Goal: Information Seeking & Learning: Learn about a topic

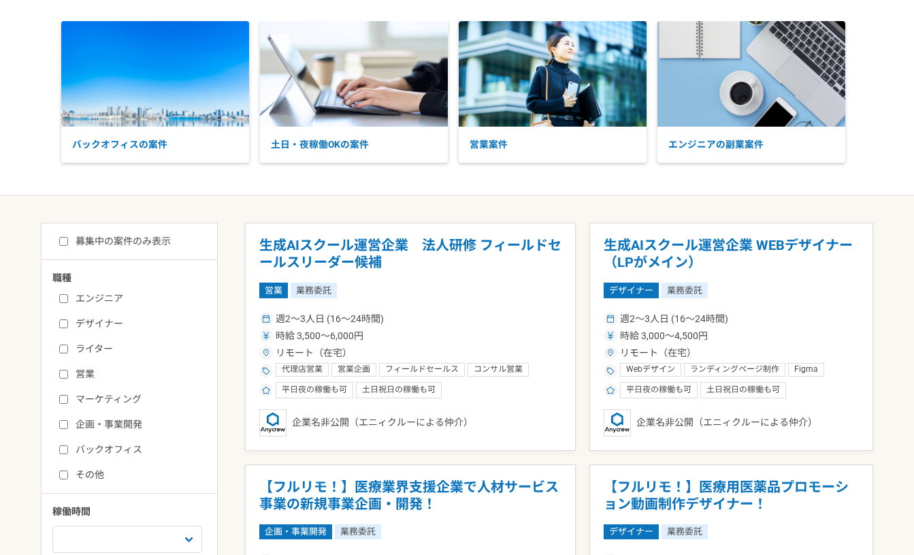
scroll to position [466, 0]
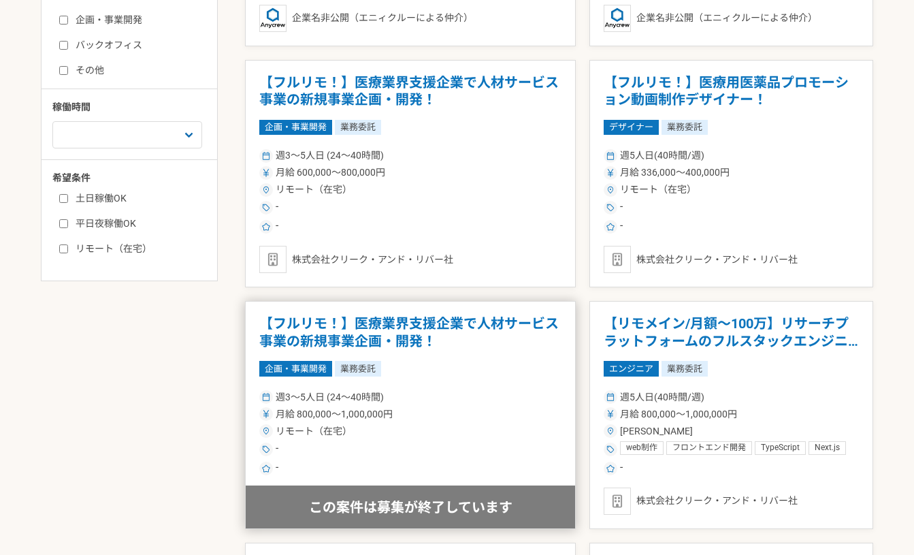
click at [403, 331] on h1 "【フルリモ！】医療業界支援企業で人材サービス事業の新規事業企画・開発！" at bounding box center [410, 332] width 302 height 35
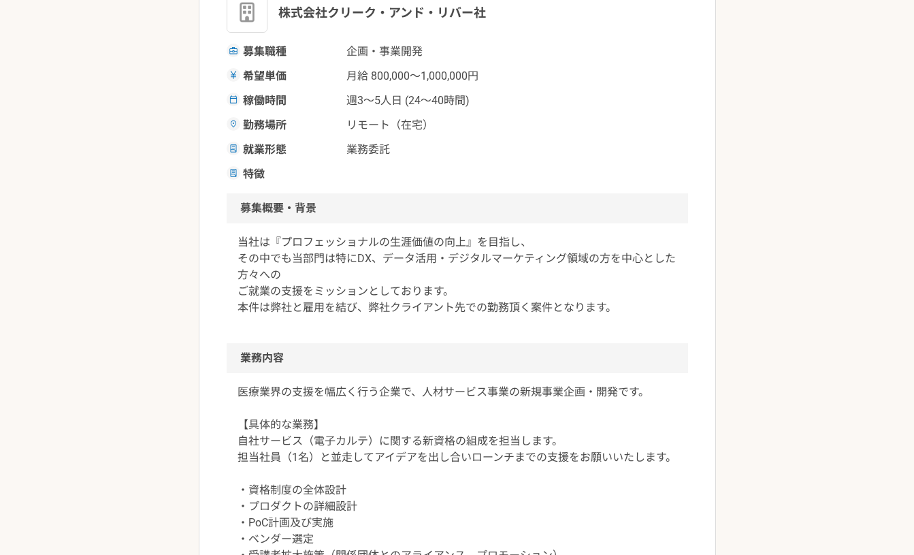
scroll to position [394, 0]
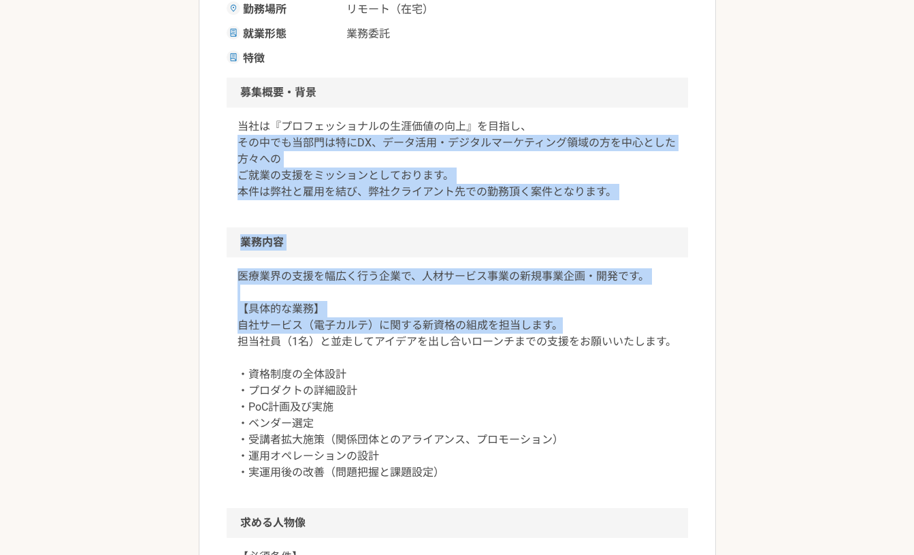
drag, startPoint x: 234, startPoint y: 142, endPoint x: 630, endPoint y: 434, distance: 492.8
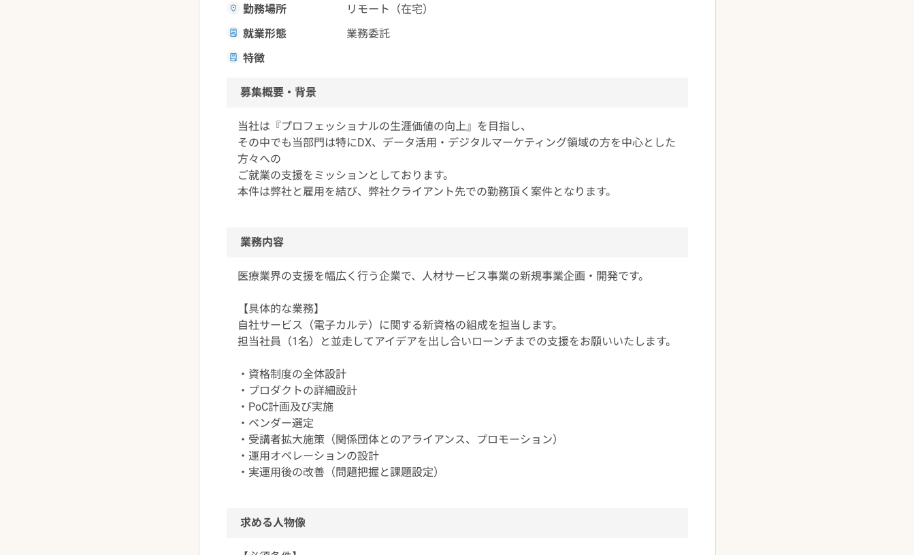
click at [598, 459] on p "医療業界の支援を幅広く行う企業で、人材サービス事業の新規事業企画・開発です。 【具体的な業務】 自社サービス（電子カルテ）に関する新資格の組成を担当します。 …" at bounding box center [458, 374] width 440 height 212
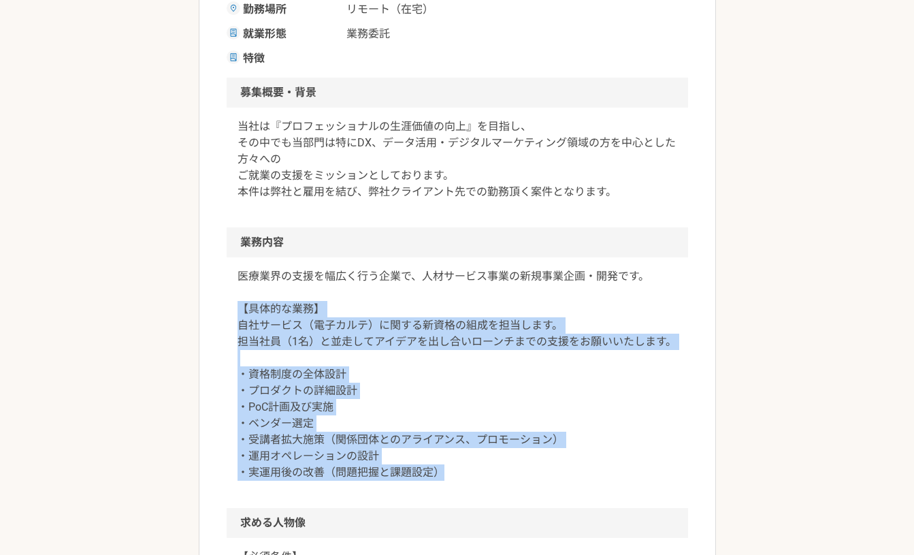
drag, startPoint x: 500, startPoint y: 473, endPoint x: 214, endPoint y: 293, distance: 338.1
click at [231, 302] on div "医療業界の支援を幅広く行う企業で、人材サービス事業の新規事業企画・開発です。 【具体的な業務】 自社サービス（電子カルテ）に関する新資格の組成を担当します。 …" at bounding box center [458, 382] width 462 height 251
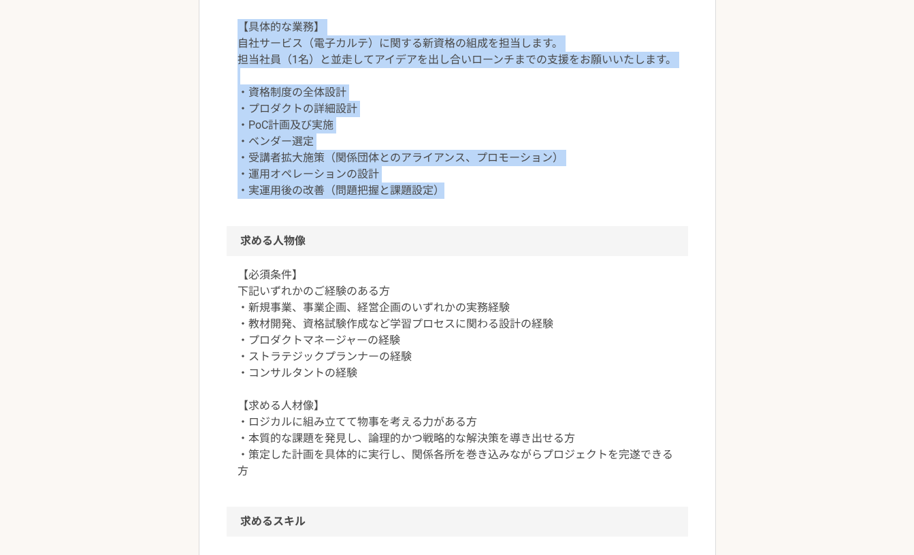
scroll to position [820, 0]
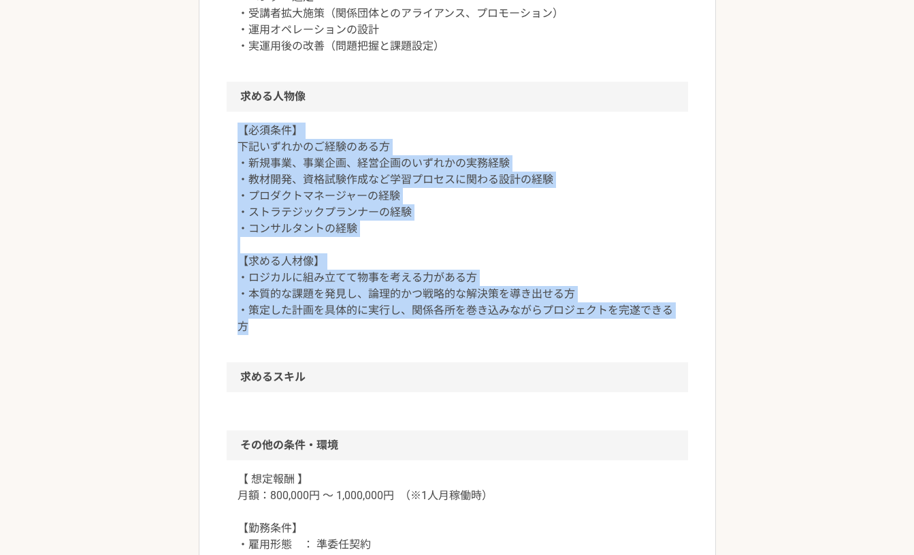
drag, startPoint x: 239, startPoint y: 116, endPoint x: 678, endPoint y: 352, distance: 498.3
click at [624, 353] on div "【必須条件】 下記いずれかのご経験のある方 ・新規事業、事業企画、経営企画のいずれかの実務経験 ・教材開発、資格試験作成など学習プロセスに関わる設計の経験 ・…" at bounding box center [458, 237] width 462 height 251
drag, startPoint x: 675, startPoint y: 338, endPoint x: 195, endPoint y: 113, distance: 530.2
click at [195, 113] on div "この案件は募集が終了しています 企画・事業開発 【フルリモ！】医療業界支援企業で人材サービス事業の新規事業企画・開発！ 業務委託 株式会社クリーク・アンド・リ…" at bounding box center [457, 169] width 914 height 1868
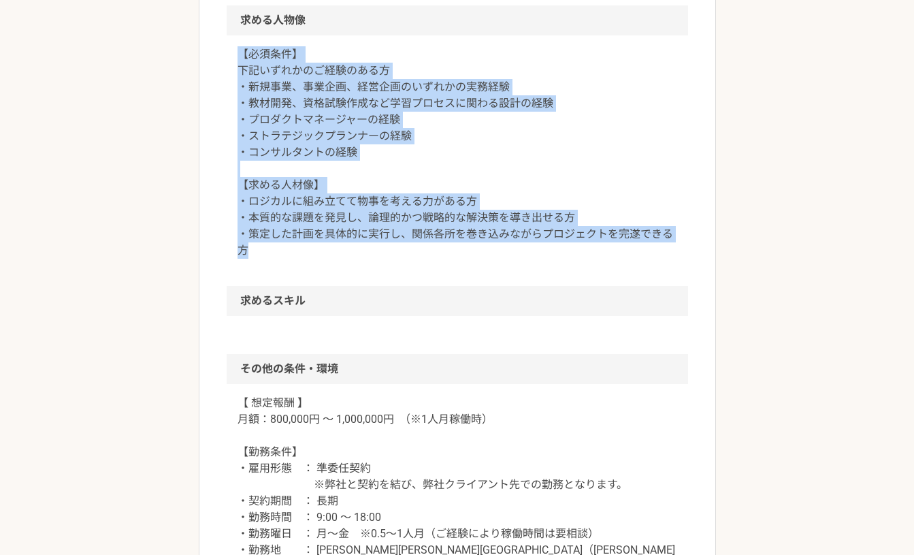
scroll to position [1076, 0]
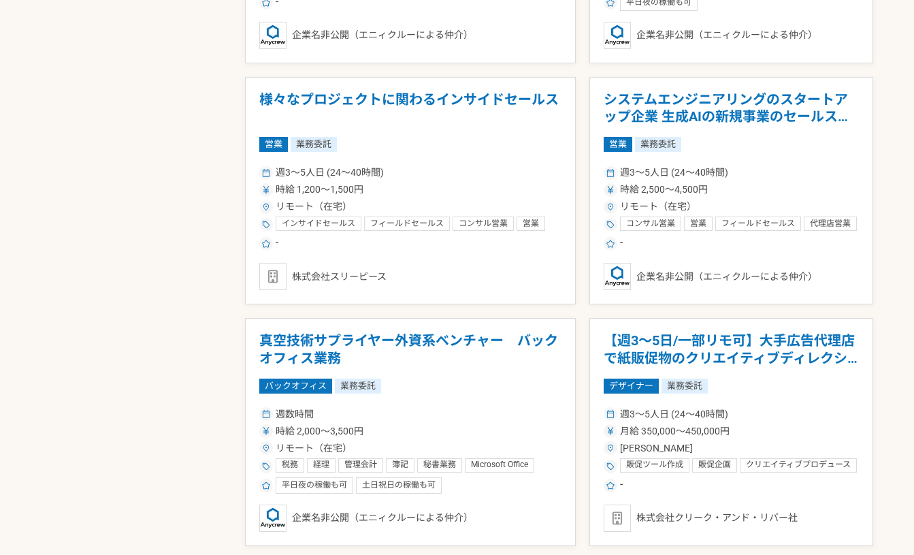
scroll to position [2150, 0]
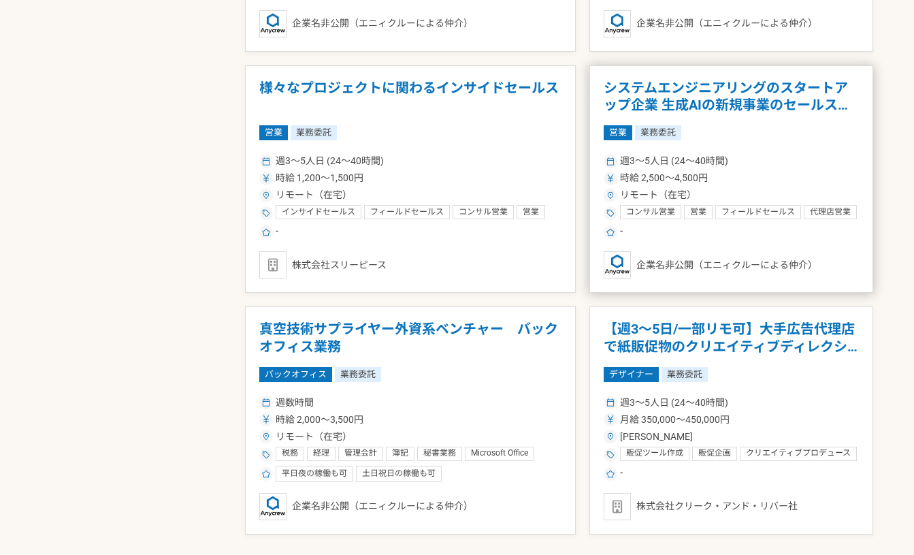
click at [677, 88] on h1 "システムエンジニアリングのスタートアップ企業 生成AIの新規事業のセールスを募集" at bounding box center [731, 97] width 255 height 35
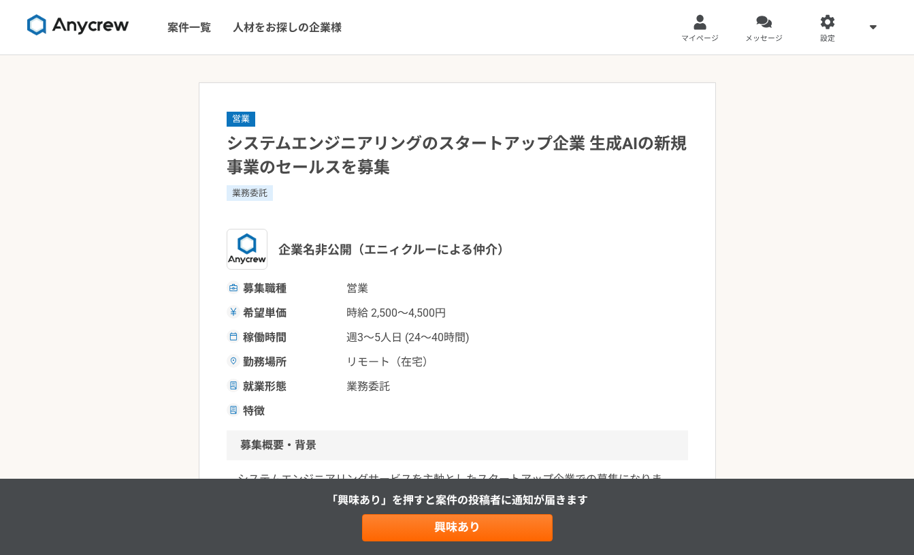
scroll to position [229, 0]
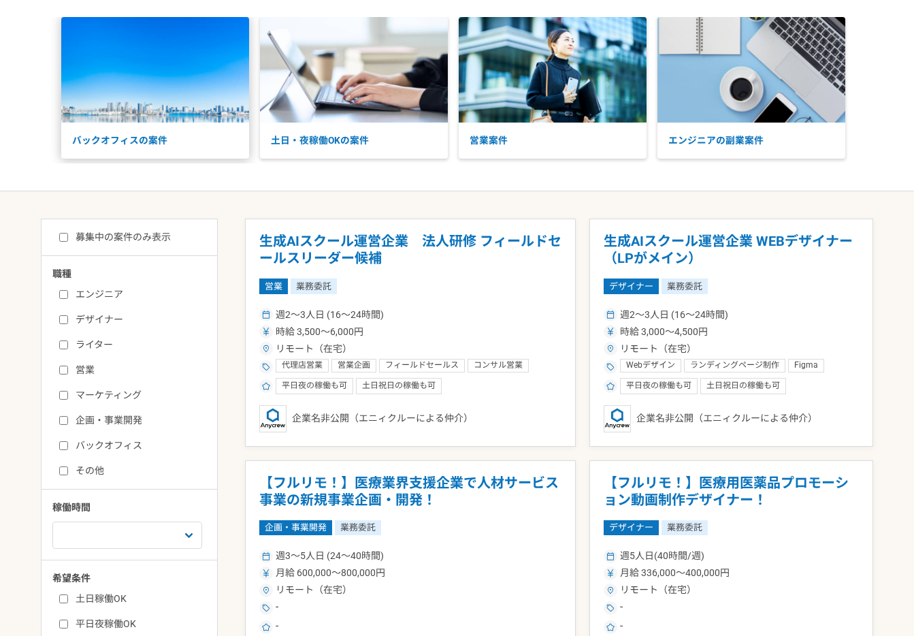
scroll to position [64, 0]
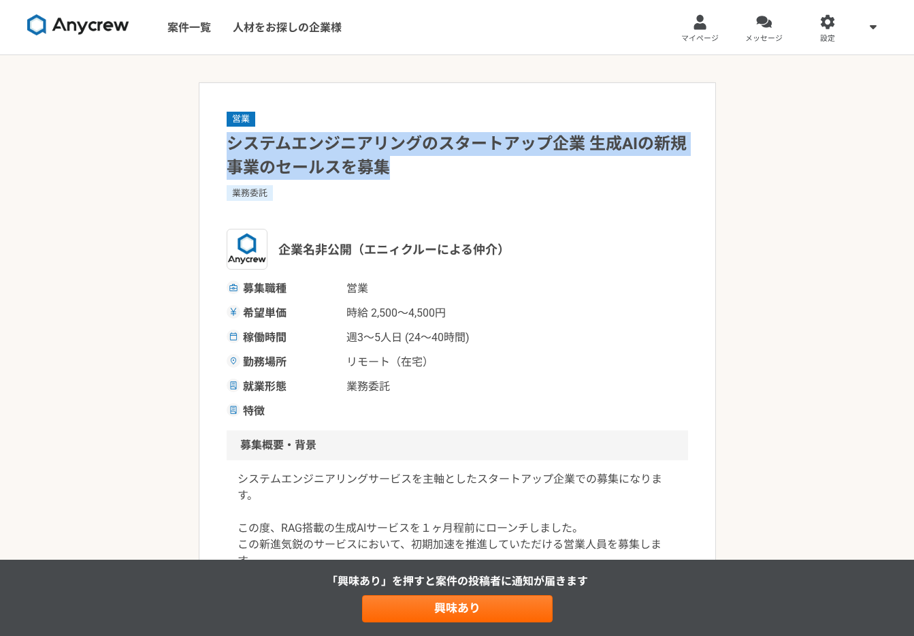
drag, startPoint x: 224, startPoint y: 141, endPoint x: 472, endPoint y: 168, distance: 249.3
click at [472, 167] on h1 "システムエンジニアリングのスタートアップ企業 生成AIの新規事業のセールスを募集" at bounding box center [458, 156] width 462 height 48
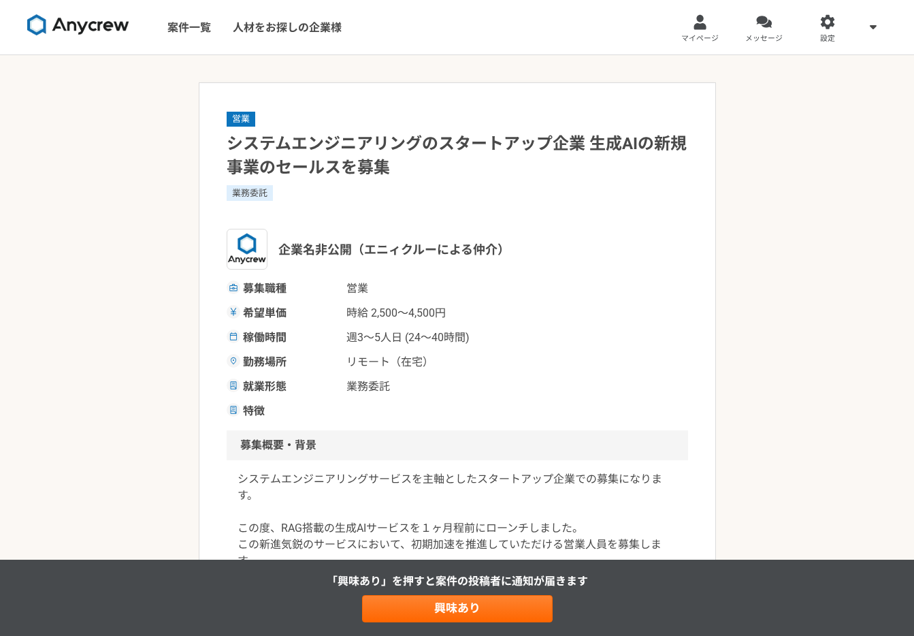
click at [468, 163] on h1 "システムエンジニアリングのスタートアップ企業 生成AIの新規事業のセールスを募集" at bounding box center [458, 156] width 462 height 48
drag, startPoint x: 590, startPoint y: 154, endPoint x: 643, endPoint y: 145, distance: 53.2
click at [643, 145] on h1 "システムエンジニアリングのスタートアップ企業 生成AIの新規事業のセールスを募集" at bounding box center [458, 156] width 462 height 48
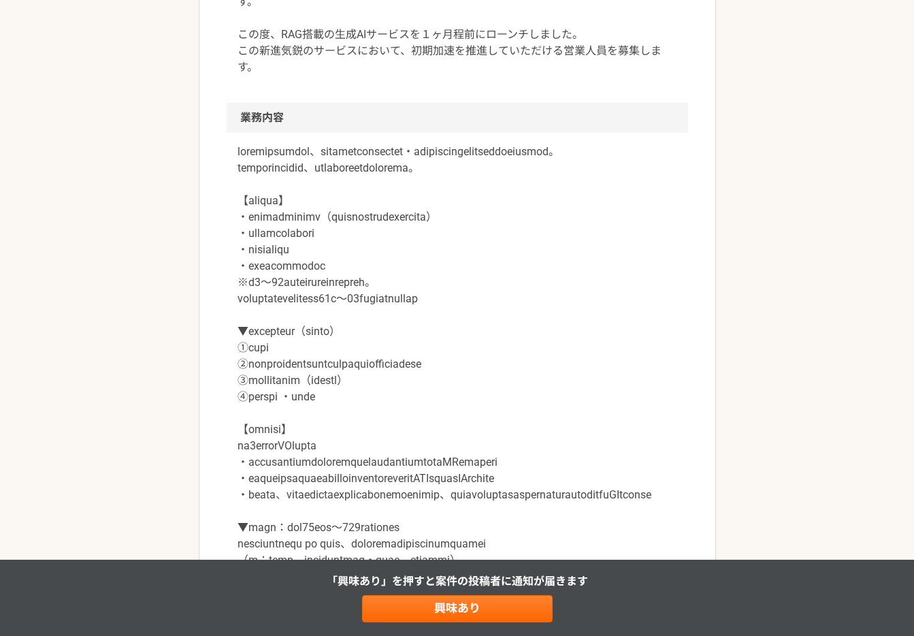
scroll to position [503, 0]
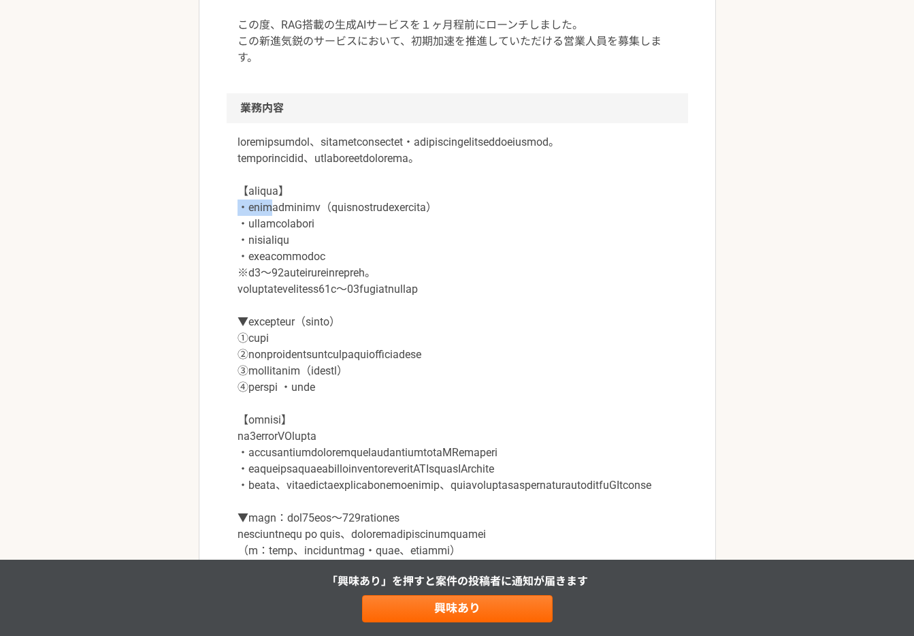
drag, startPoint x: 239, startPoint y: 223, endPoint x: 296, endPoint y: 219, distance: 57.4
click at [296, 219] on p at bounding box center [458, 346] width 440 height 425
click at [293, 225] on p at bounding box center [458, 346] width 440 height 425
click at [353, 308] on p at bounding box center [458, 346] width 440 height 425
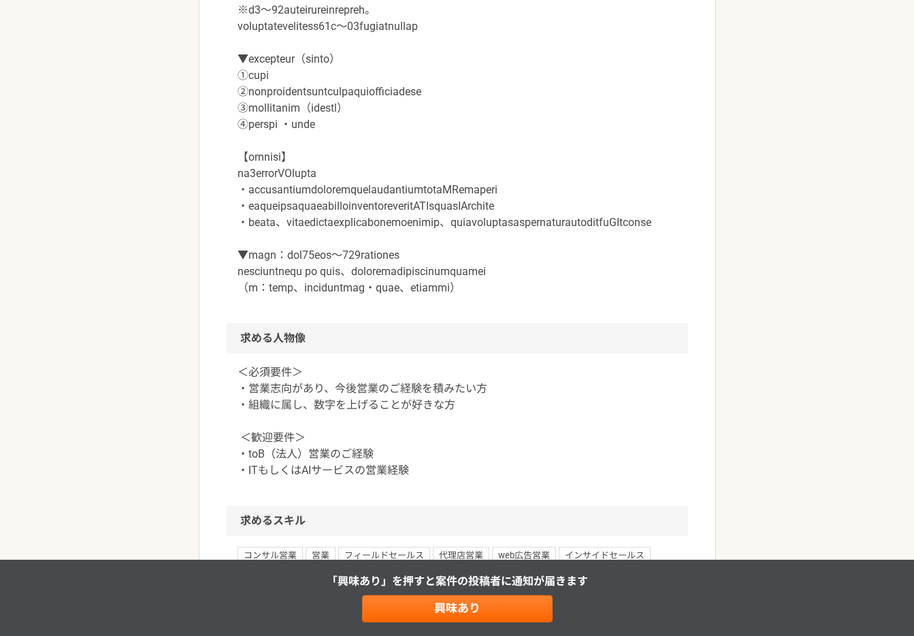
scroll to position [771, 0]
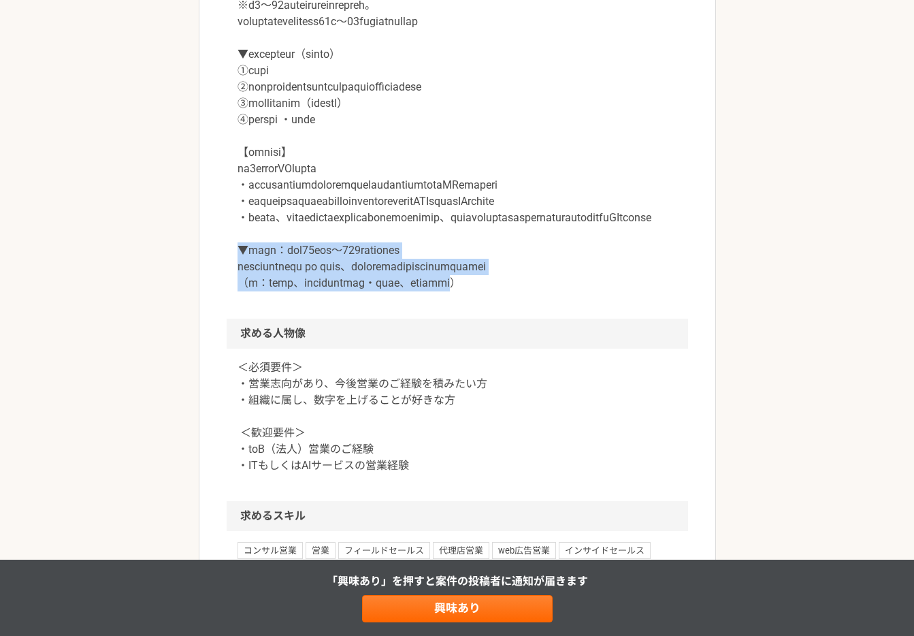
drag, startPoint x: 236, startPoint y: 315, endPoint x: 590, endPoint y: 364, distance: 356.6
click at [590, 319] on div at bounding box center [458, 87] width 462 height 463
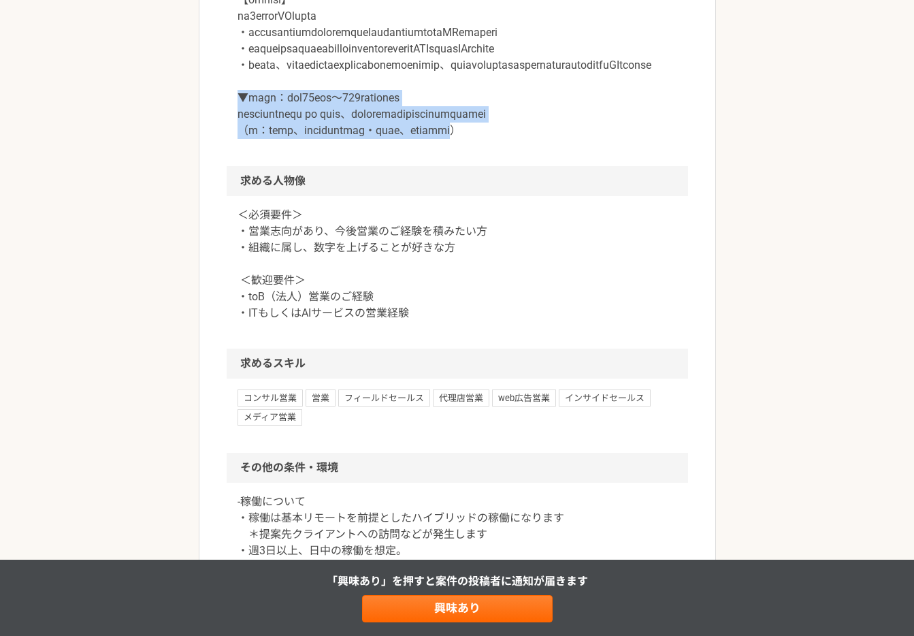
scroll to position [927, 0]
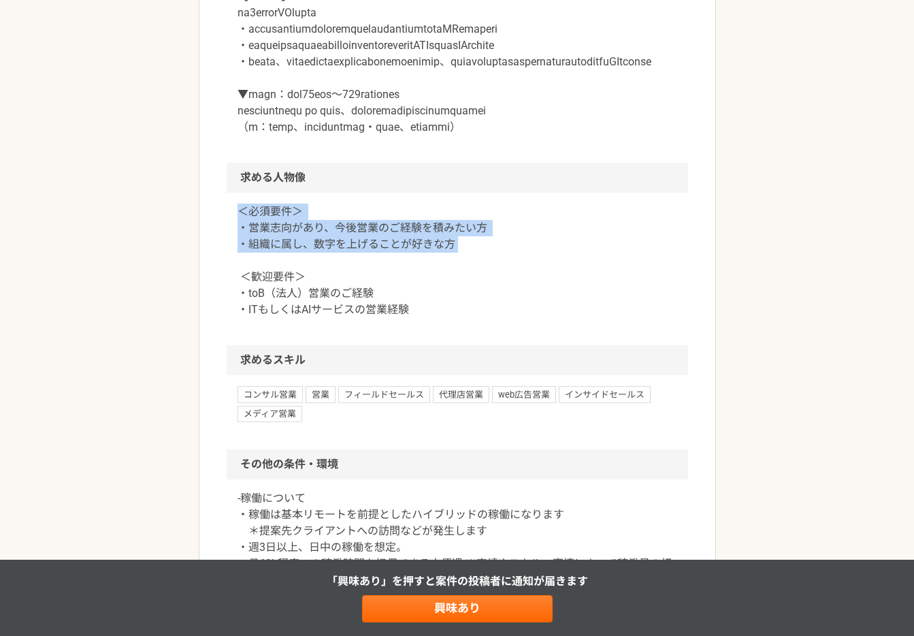
drag, startPoint x: 239, startPoint y: 297, endPoint x: 511, endPoint y: 335, distance: 274.3
click at [511, 318] on p "＜必須要件＞ ・営業志向があり、今後営業のご経験を積みたい方 ・組織に属し、数字を上げることが好きな方 ＜歓迎要件＞ ・toB（法人）営業のご経験 ・ITもし…" at bounding box center [458, 261] width 440 height 114
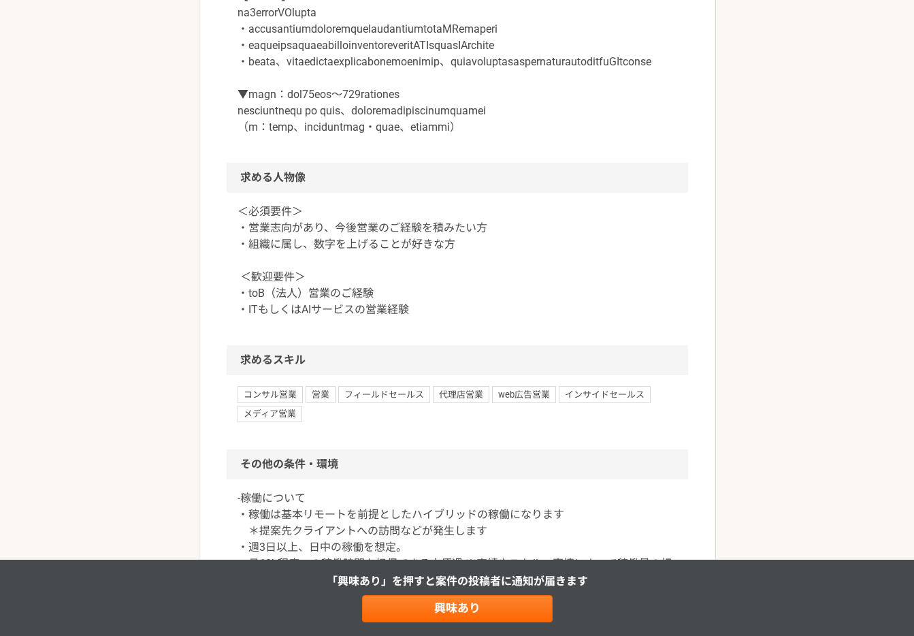
click at [501, 317] on p "＜必須要件＞ ・営業志向があり、今後営業のご経験を積みたい方 ・組織に属し、数字を上げることが好きな方 ＜歓迎要件＞ ・toB（法人）営業のご経験 ・ITもし…" at bounding box center [458, 261] width 440 height 114
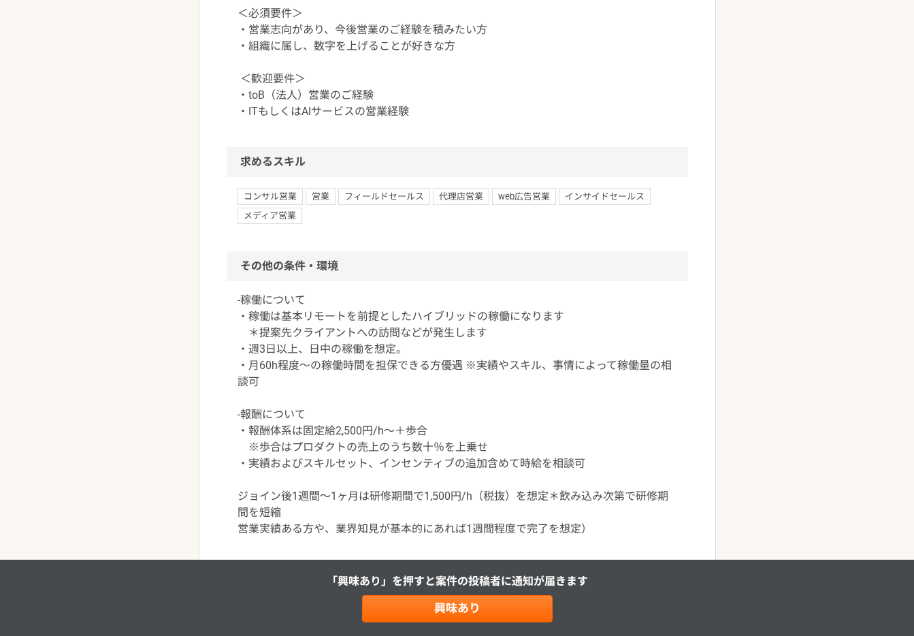
scroll to position [1126, 0]
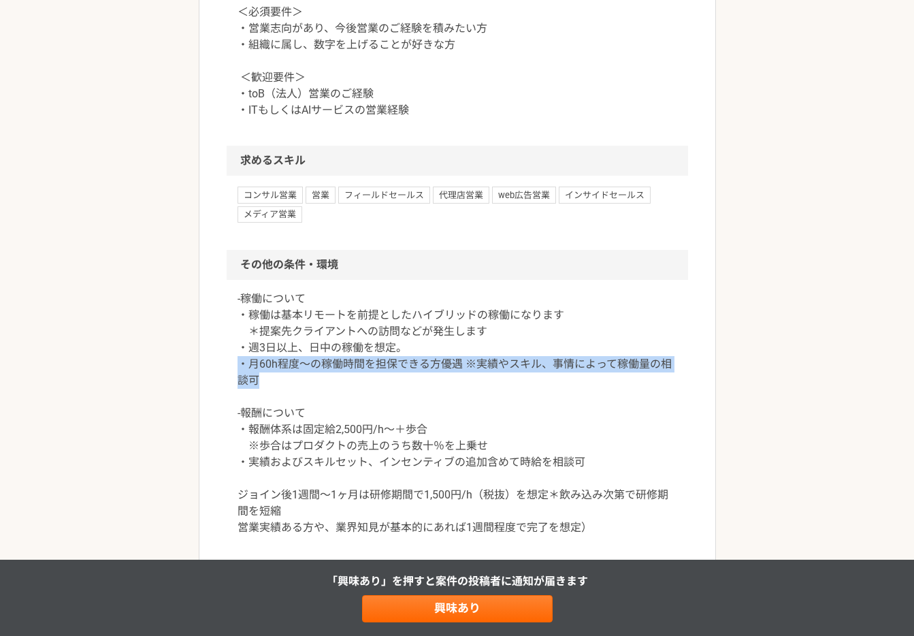
drag, startPoint x: 238, startPoint y: 446, endPoint x: 289, endPoint y: 467, distance: 55.3
click at [289, 467] on p "-稼働について ・稼働は基本リモートを前提としたハイブリッドの稼働になります ＊提案先クライアントへの訪問などが発生します ・週3日以上、日中の稼働を想定。 …" at bounding box center [458, 413] width 440 height 245
click at [290, 467] on p "-稼働について ・稼働は基本リモートを前提としたハイブリッドの稼働になります ＊提案先クライアントへの訪問などが発生します ・週3日以上、日中の稼働を想定。 …" at bounding box center [458, 413] width 440 height 245
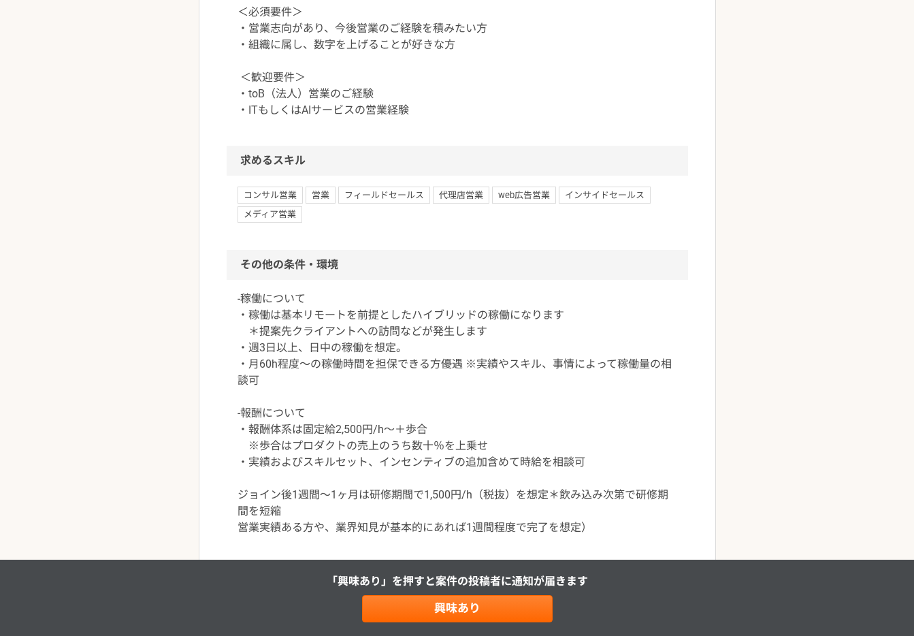
click at [291, 466] on p "-稼働について ・稼働は基本リモートを前提としたハイブリッドの稼働になります ＊提案先クライアントへの訪問などが発生します ・週3日以上、日中の稼働を想定。 …" at bounding box center [458, 413] width 440 height 245
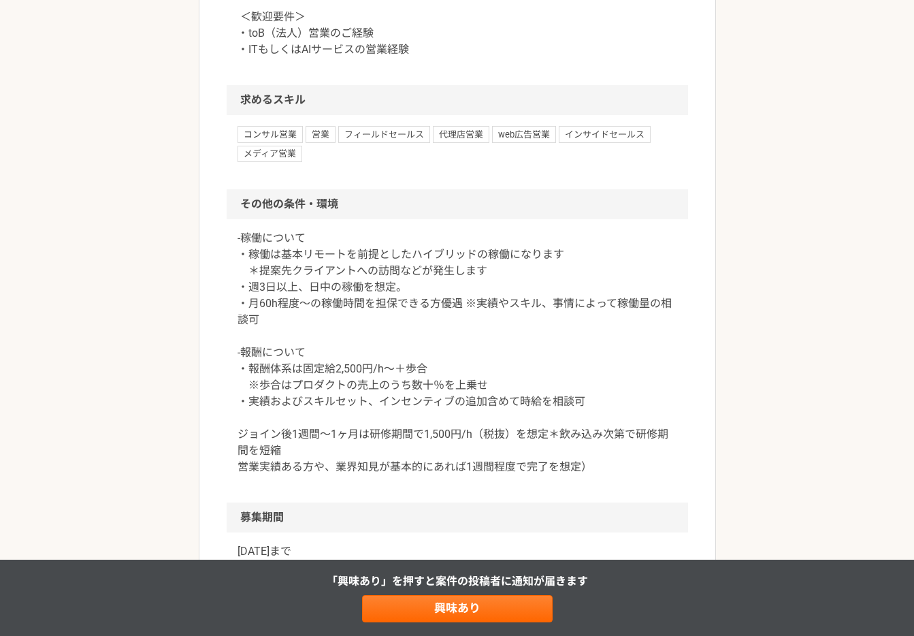
scroll to position [1212, 0]
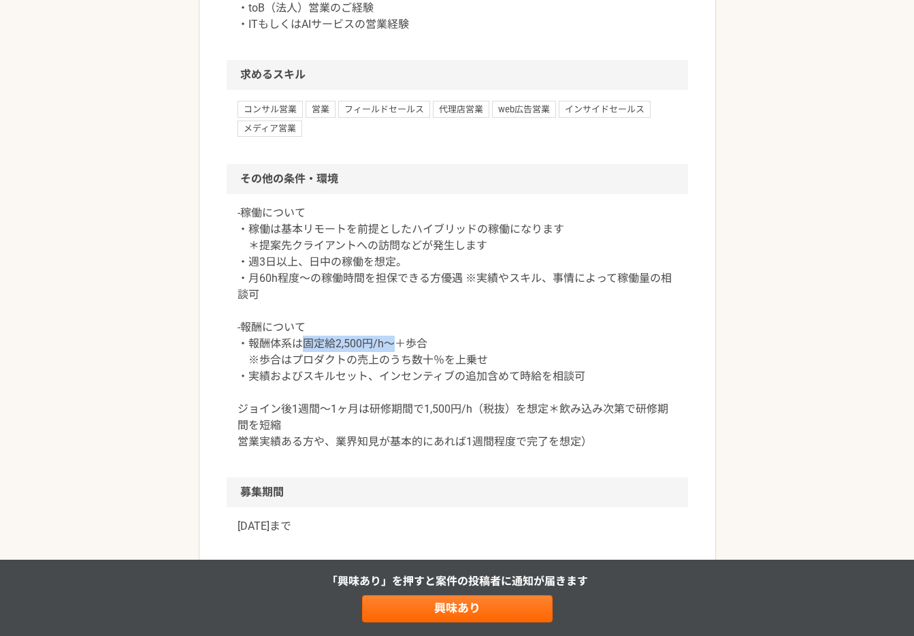
drag, startPoint x: 300, startPoint y: 431, endPoint x: 391, endPoint y: 427, distance: 90.6
click at [391, 427] on p "-稼働について ・稼働は基本リモートを前提としたハイブリッドの稼働になります ＊提案先クライアントへの訪問などが発生します ・週3日以上、日中の稼働を想定。 …" at bounding box center [458, 327] width 440 height 245
click at [239, 450] on p "-稼働について ・稼働は基本リモートを前提としたハイブリッドの稼働になります ＊提案先クライアントへの訪問などが発生します ・週3日以上、日中の稼働を想定。 …" at bounding box center [458, 327] width 440 height 245
drag, startPoint x: 236, startPoint y: 460, endPoint x: 267, endPoint y: 472, distance: 33.0
click at [261, 459] on div "-稼働について ・稼働は基本リモートを前提としたハイブリッドの稼働になります ＊提案先クライアントへの訪問などが発生します ・週3日以上、日中の稼働を想定。 …" at bounding box center [458, 335] width 462 height 283
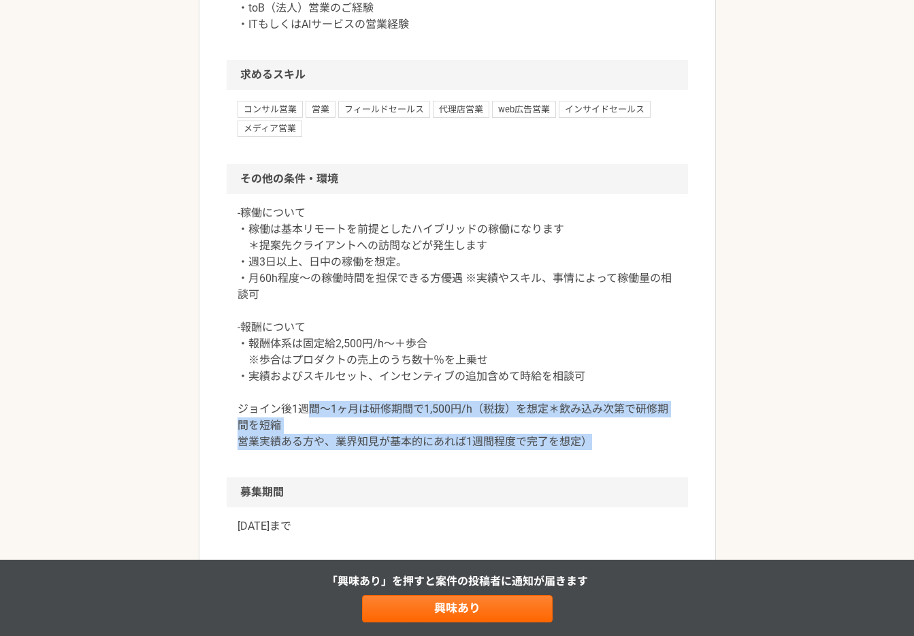
drag, startPoint x: 312, startPoint y: 486, endPoint x: 591, endPoint y: 519, distance: 281.0
click at [591, 450] on p "-稼働について ・稼働は基本リモートを前提としたハイブリッドの稼働になります ＊提案先クライアントへの訪問などが発生します ・週3日以上、日中の稼働を想定。 …" at bounding box center [458, 327] width 440 height 245
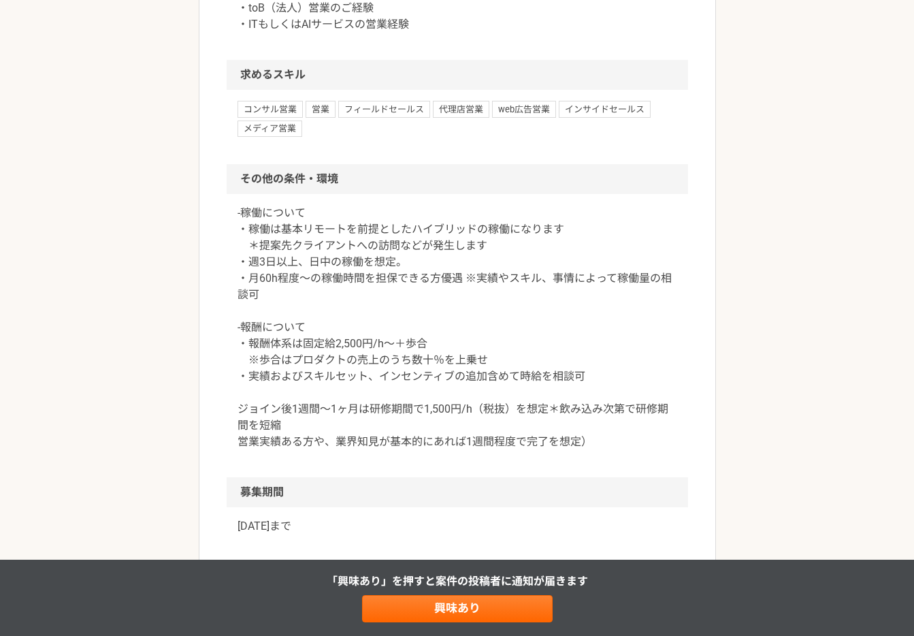
click at [558, 450] on p "-稼働について ・稼働は基本リモートを前提としたハイブリッドの稼働になります ＊提案先クライアントへの訪問などが発生します ・週3日以上、日中の稼働を想定。 …" at bounding box center [458, 327] width 440 height 245
drag, startPoint x: 425, startPoint y: 492, endPoint x: 477, endPoint y: 490, distance: 52.4
click at [477, 450] on p "-稼働について ・稼働は基本リモートを前提としたハイブリッドの稼働になります ＊提案先クライアントへの訪問などが発生します ・週3日以上、日中の稼働を想定。 …" at bounding box center [458, 327] width 440 height 245
drag, startPoint x: 474, startPoint y: 498, endPoint x: 415, endPoint y: 498, distance: 58.6
click at [473, 450] on p "-稼働について ・稼働は基本リモートを前提としたハイブリッドの稼働になります ＊提案先クライアントへの訪問などが発生します ・週3日以上、日中の稼働を想定。 …" at bounding box center [458, 327] width 440 height 245
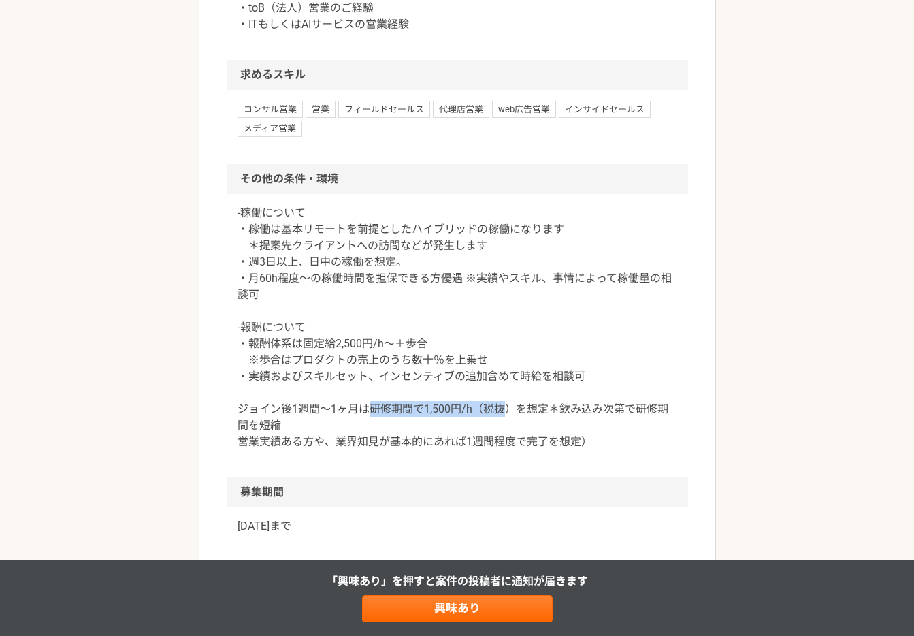
drag, startPoint x: 368, startPoint y: 490, endPoint x: 502, endPoint y: 494, distance: 134.8
click at [502, 450] on p "-稼働について ・稼働は基本リモートを前提としたハイブリッドの稼働になります ＊提案先クライアントへの訪問などが発生します ・週3日以上、日中の稼働を想定。 …" at bounding box center [458, 327] width 440 height 245
drag, startPoint x: 566, startPoint y: 456, endPoint x: 606, endPoint y: 462, distance: 40.0
click at [568, 450] on p "-稼働について ・稼働は基本リモートを前提としたハイブリッドの稼働になります ＊提案先クライアントへの訪問などが発生します ・週3日以上、日中の稼働を想定。 …" at bounding box center [458, 327] width 440 height 245
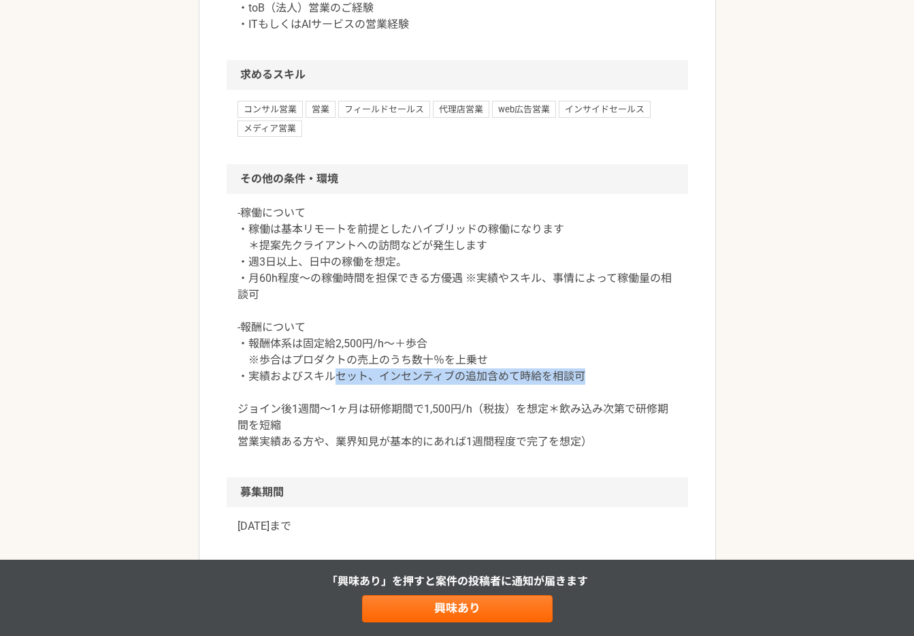
drag, startPoint x: 411, startPoint y: 465, endPoint x: 319, endPoint y: 464, distance: 91.9
click at [321, 450] on p "-稼働について ・稼働は基本リモートを前提としたハイブリッドの稼働になります ＊提案先クライアントへの訪問などが発生します ・週3日以上、日中の稼働を想定。 …" at bounding box center [458, 327] width 440 height 245
click at [341, 427] on p "-稼働について ・稼働は基本リモートを前提としたハイブリッドの稼働になります ＊提案先クライアントへの訪問などが発生します ・週3日以上、日中の稼働を想定。 …" at bounding box center [458, 327] width 440 height 245
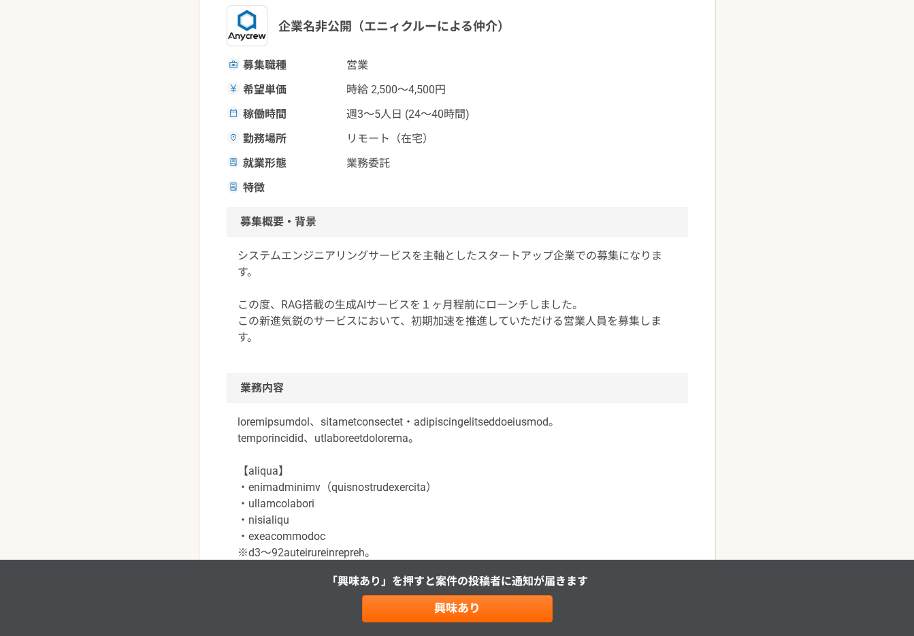
scroll to position [29, 0]
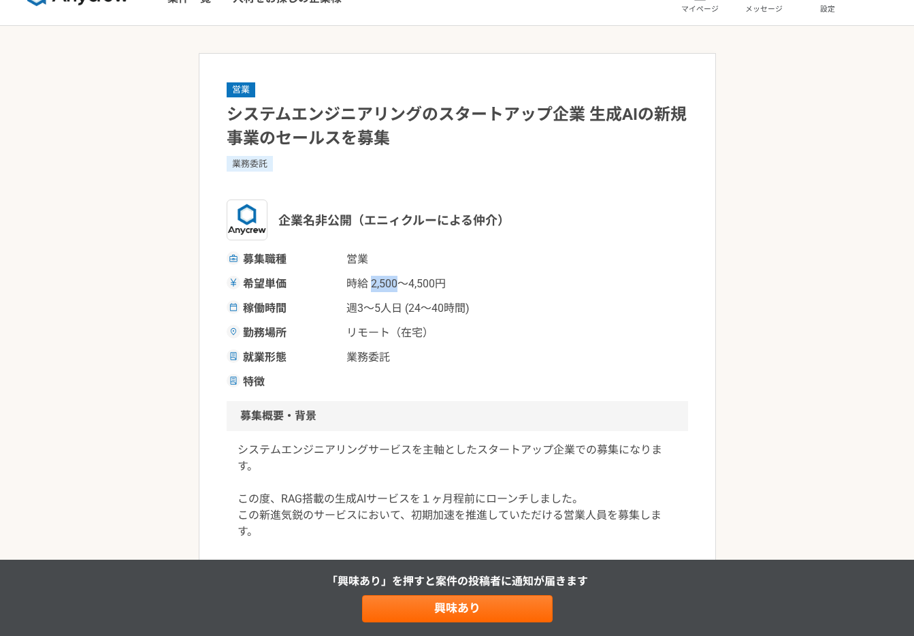
drag, startPoint x: 372, startPoint y: 285, endPoint x: 398, endPoint y: 279, distance: 25.9
click at [398, 279] on span "時給 2,500〜4,500円" at bounding box center [415, 284] width 136 height 16
drag, startPoint x: 379, startPoint y: 282, endPoint x: 482, endPoint y: 280, distance: 103.5
click at [482, 280] on div "希望単価 時給 2,500〜4,500円" at bounding box center [458, 284] width 462 height 16
click at [482, 280] on span "時給 2,500〜4,500円" at bounding box center [415, 284] width 136 height 16
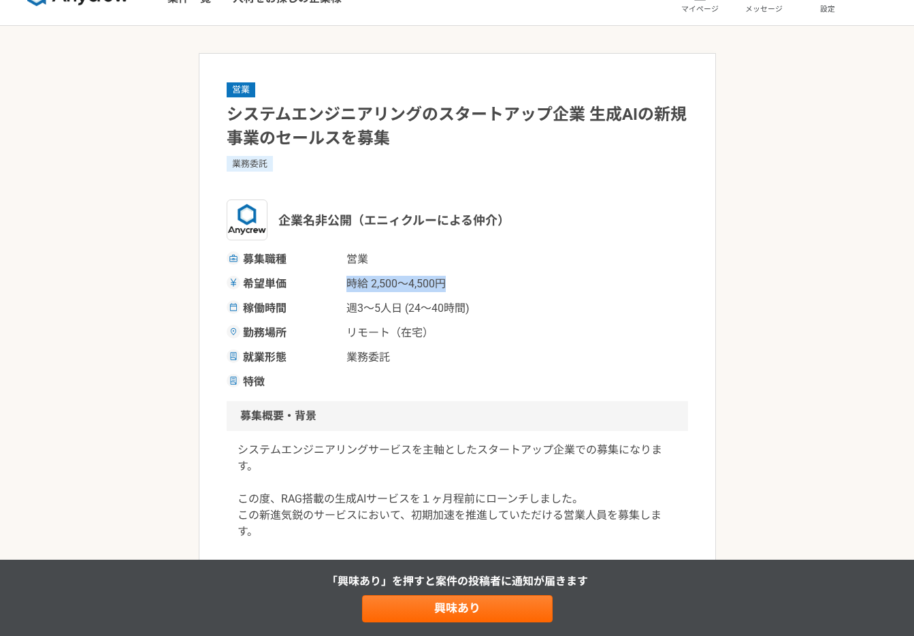
drag, startPoint x: 468, startPoint y: 286, endPoint x: 339, endPoint y: 287, distance: 129.4
click at [338, 287] on div "希望単価 時給 2,500〜4,500円" at bounding box center [458, 284] width 462 height 16
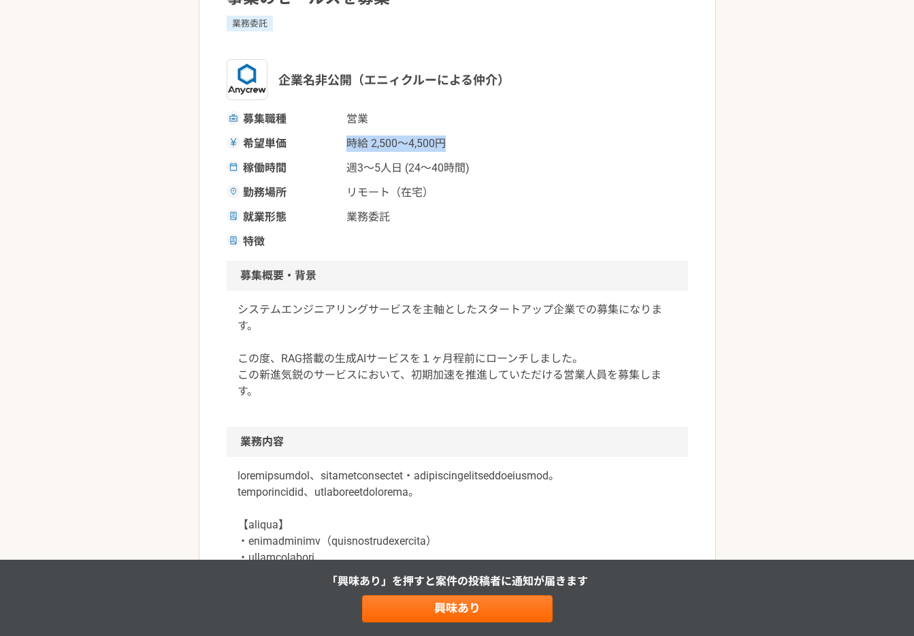
scroll to position [106, 0]
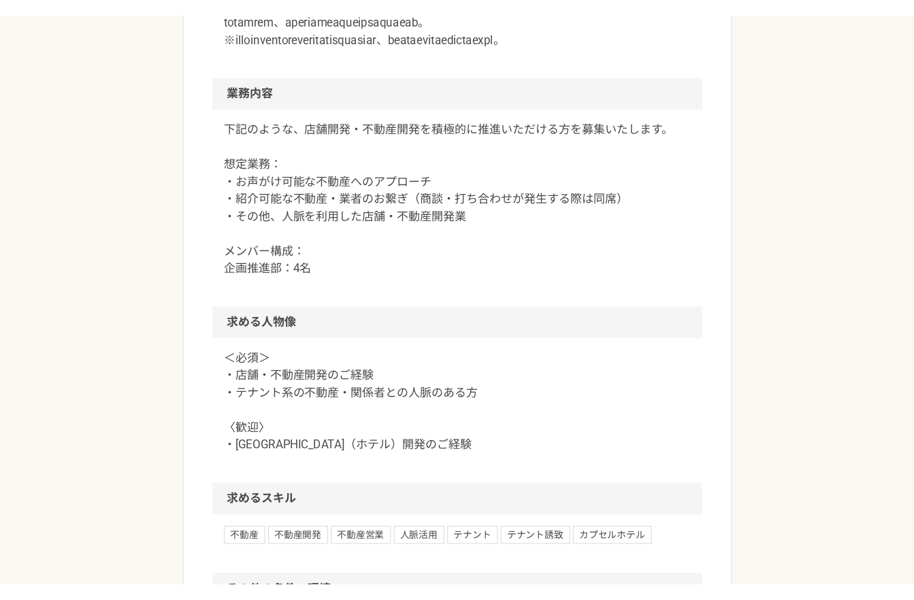
scroll to position [834, 0]
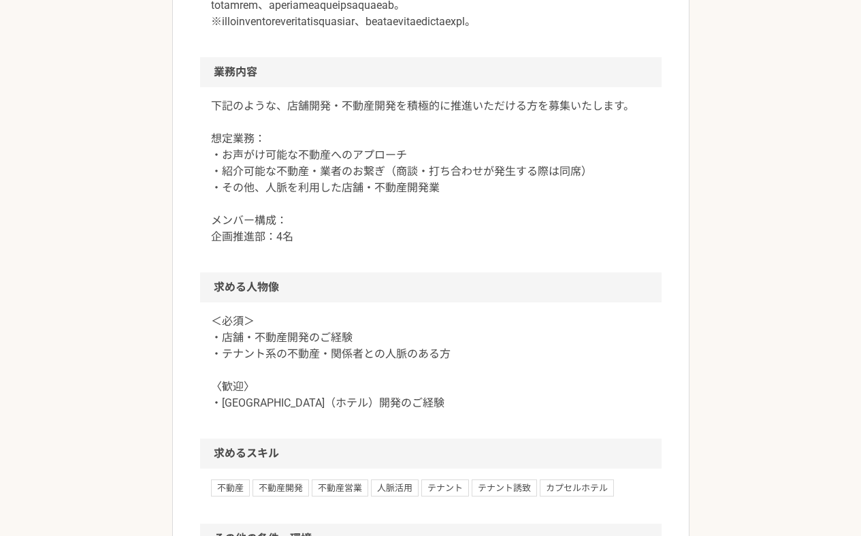
click at [395, 204] on p "下記のような、店舗開発・不動産開発を積極的に推進いただける方を募集いたします。 想定業務： ・お声がけ可能な不動産へのアプローチ ・紹介可能な不動産・業者のお…" at bounding box center [431, 171] width 440 height 147
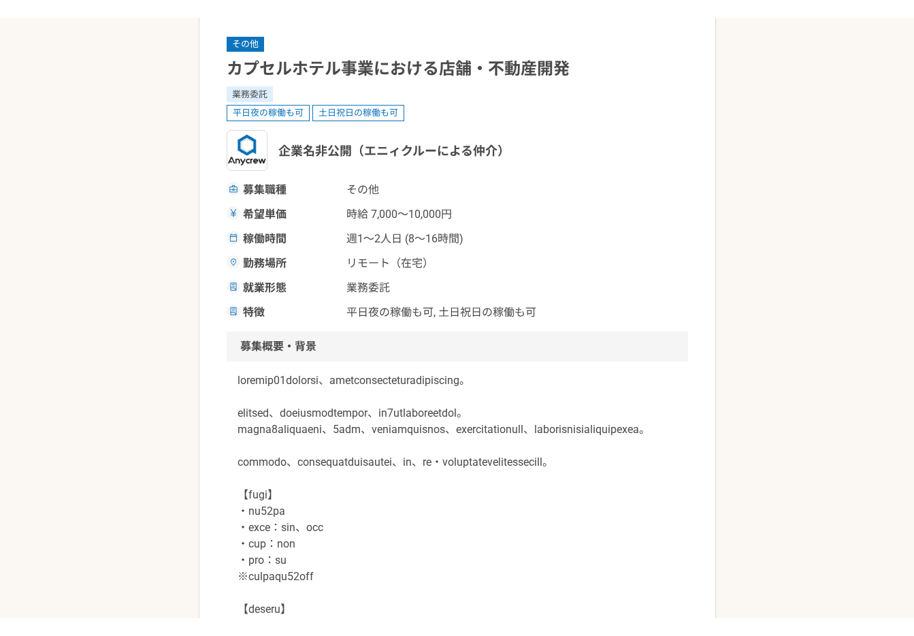
scroll to position [133, 0]
